Goal: Transaction & Acquisition: Purchase product/service

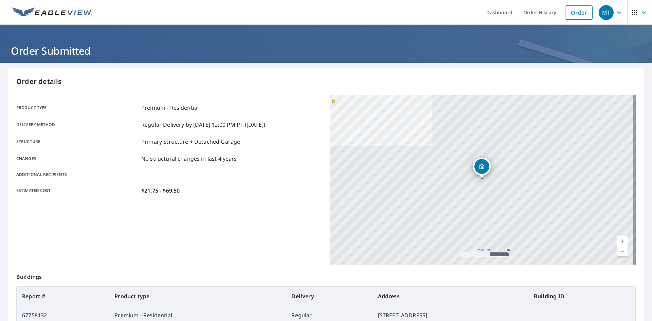
scroll to position [68, 0]
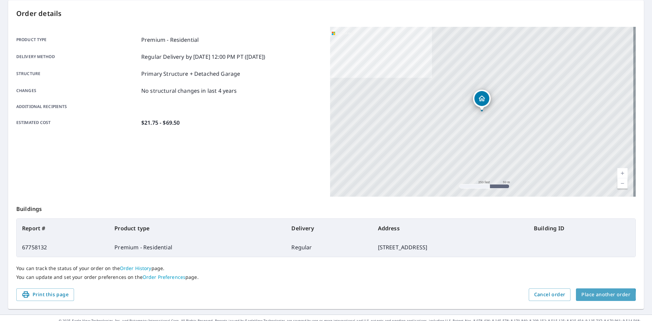
click at [599, 295] on span "Place another order" at bounding box center [605, 294] width 49 height 8
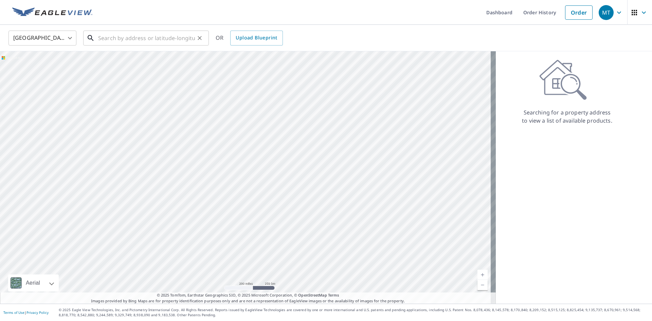
click at [105, 34] on input "text" at bounding box center [146, 38] width 97 height 19
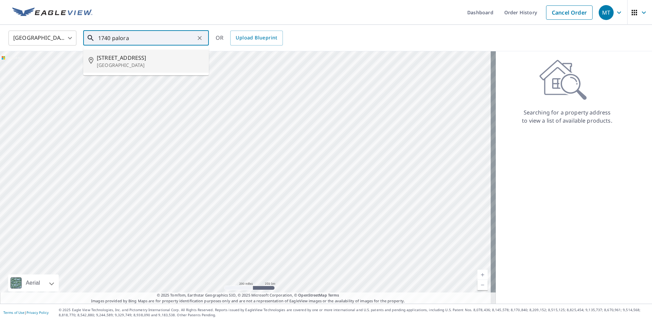
click at [120, 68] on p "[GEOGRAPHIC_DATA]" at bounding box center [150, 65] width 107 height 7
type input "[STREET_ADDRESS]"
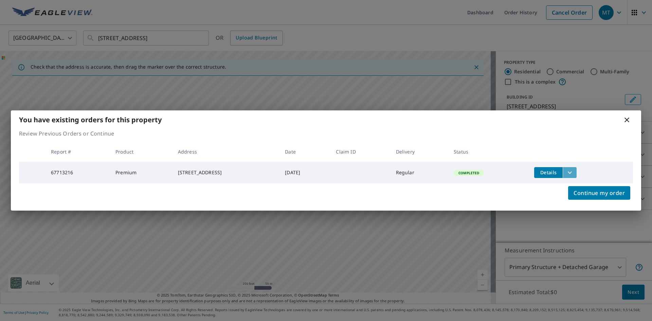
click at [572, 171] on icon "filesDropdownBtn-67713216" at bounding box center [570, 172] width 4 height 2
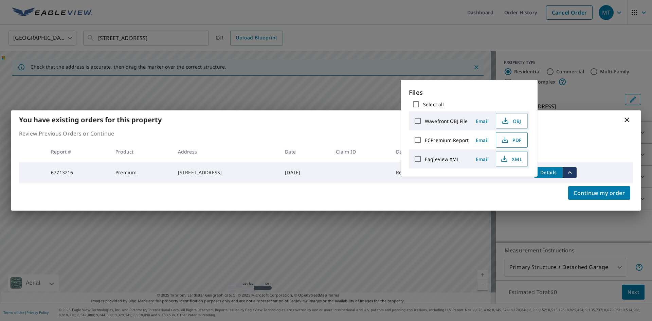
click at [509, 138] on span "PDF" at bounding box center [511, 140] width 22 height 8
click at [629, 118] on icon at bounding box center [627, 120] width 5 height 5
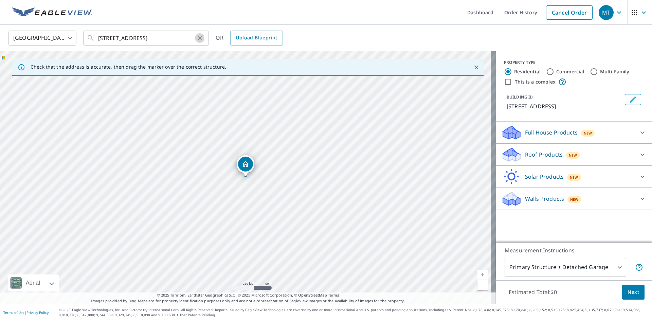
click at [199, 38] on icon "Clear" at bounding box center [200, 38] width 4 height 4
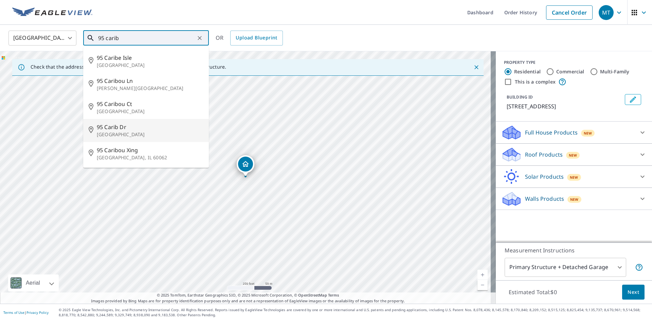
click at [116, 132] on p "[GEOGRAPHIC_DATA]" at bounding box center [150, 134] width 107 height 7
type input "[STREET_ADDRESS]"
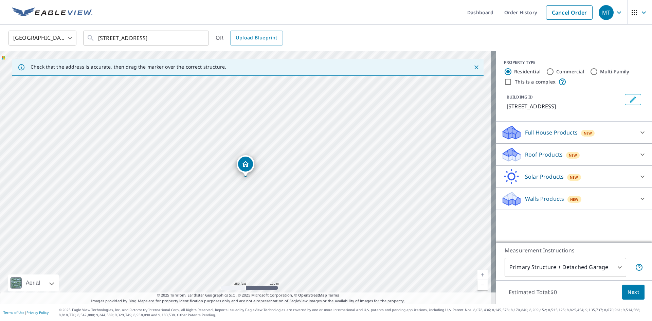
click at [507, 150] on icon at bounding box center [511, 152] width 17 height 8
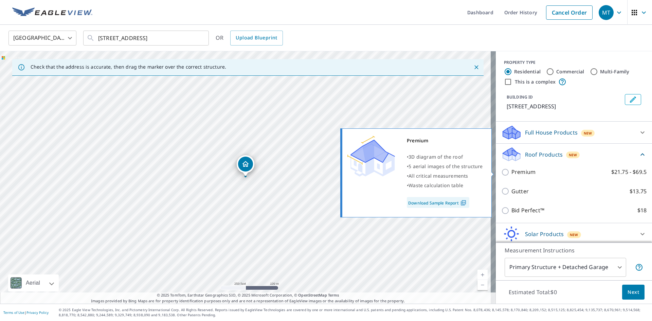
click at [501, 174] on input "Premium $21.75 - $69.5" at bounding box center [506, 172] width 10 height 8
checkbox input "true"
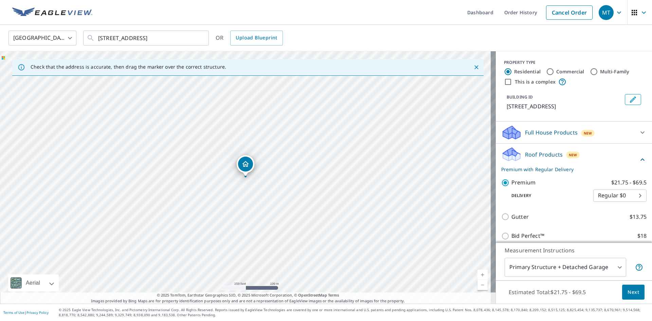
click at [628, 292] on span "Next" at bounding box center [634, 292] width 12 height 8
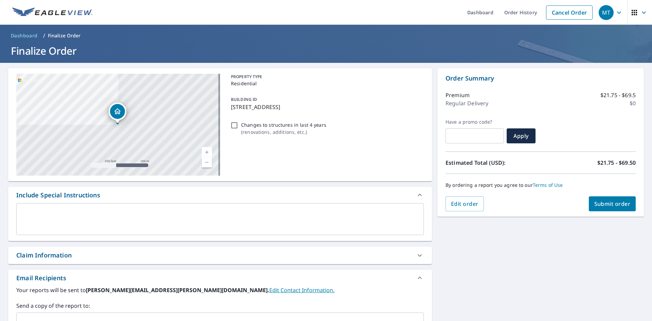
click at [34, 256] on div "Claim Information" at bounding box center [43, 255] width 55 height 9
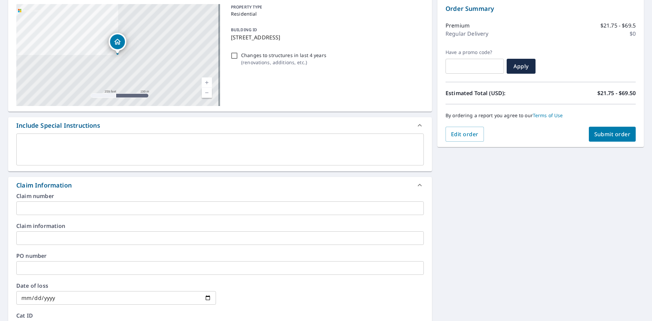
scroll to position [102, 0]
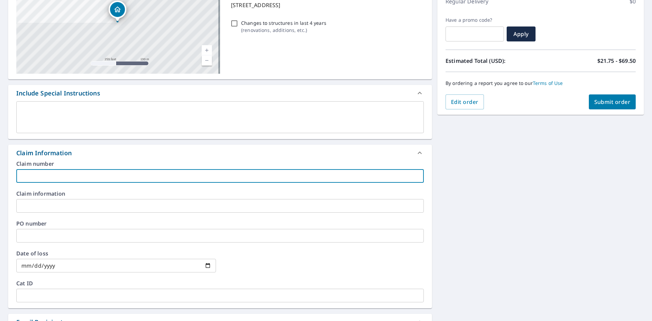
click at [34, 173] on input "text" at bounding box center [220, 176] width 408 height 14
type input "R101"
click at [23, 236] on input "text" at bounding box center [220, 236] width 408 height 14
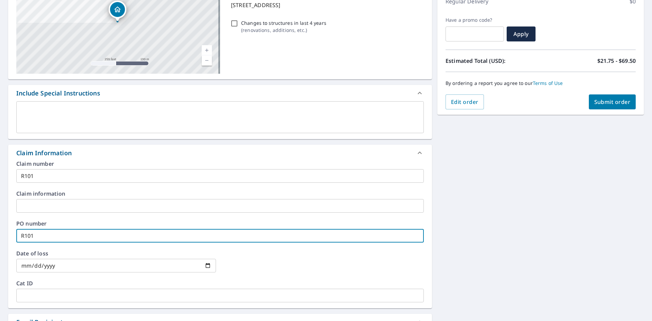
type input "R101"
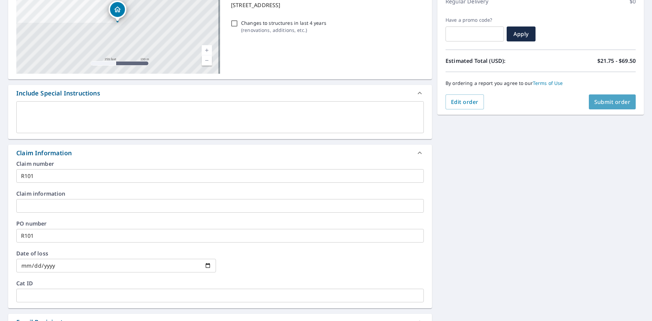
click at [602, 102] on span "Submit order" at bounding box center [612, 101] width 36 height 7
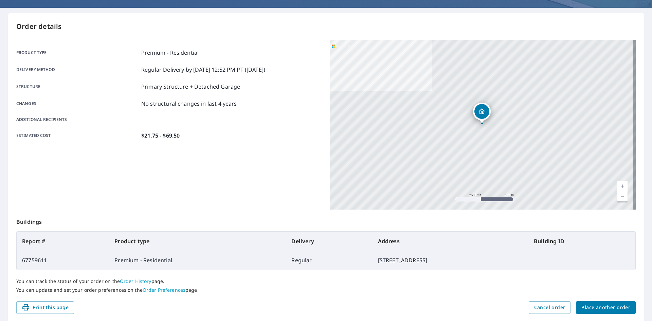
scroll to position [45, 0]
